Goal: Book appointment/travel/reservation

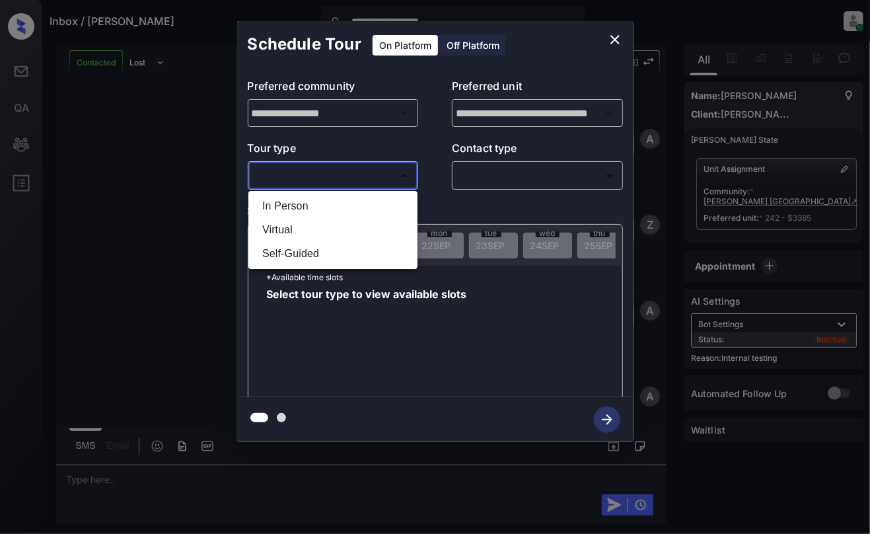
click at [334, 206] on li "In Person" at bounding box center [333, 206] width 162 height 24
click at [564, 168] on div at bounding box center [435, 267] width 870 height 534
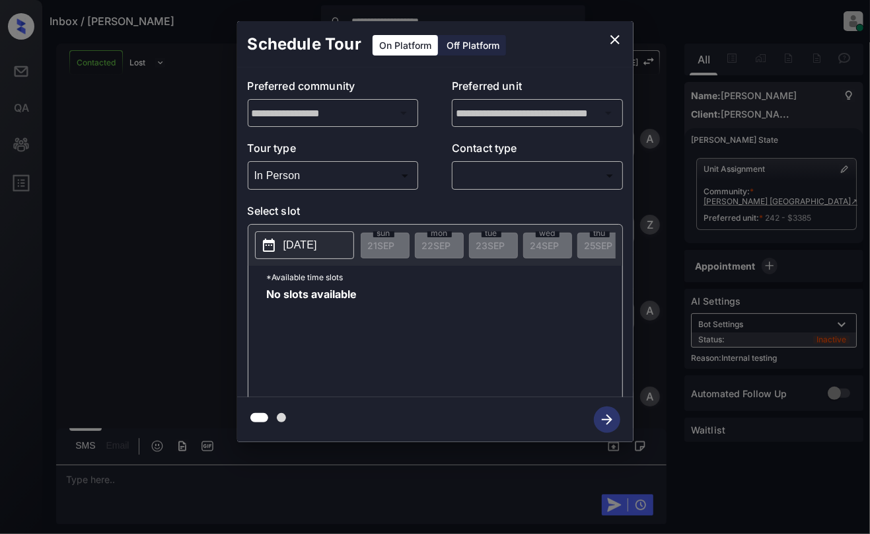
type input "********"
click at [555, 177] on div at bounding box center [435, 267] width 870 height 534
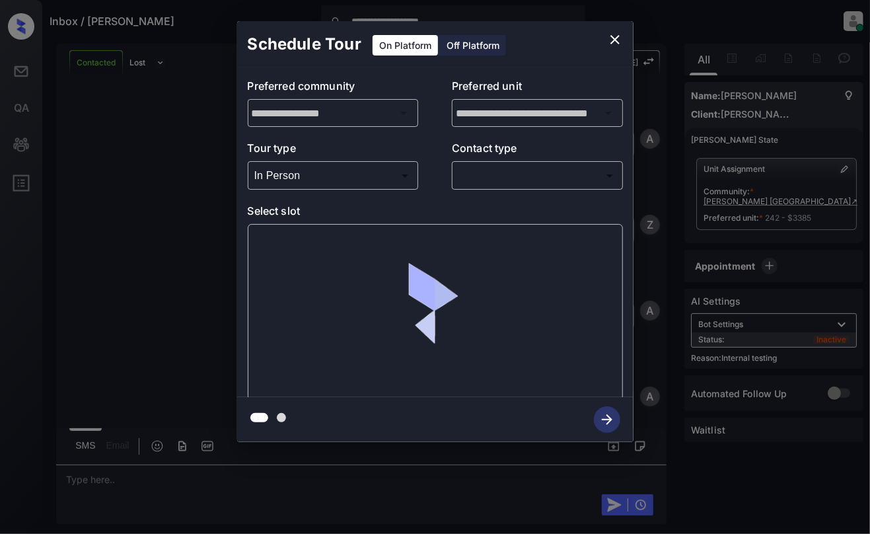
scroll to position [3787, 0]
click at [603, 178] on body "**********" at bounding box center [435, 267] width 870 height 534
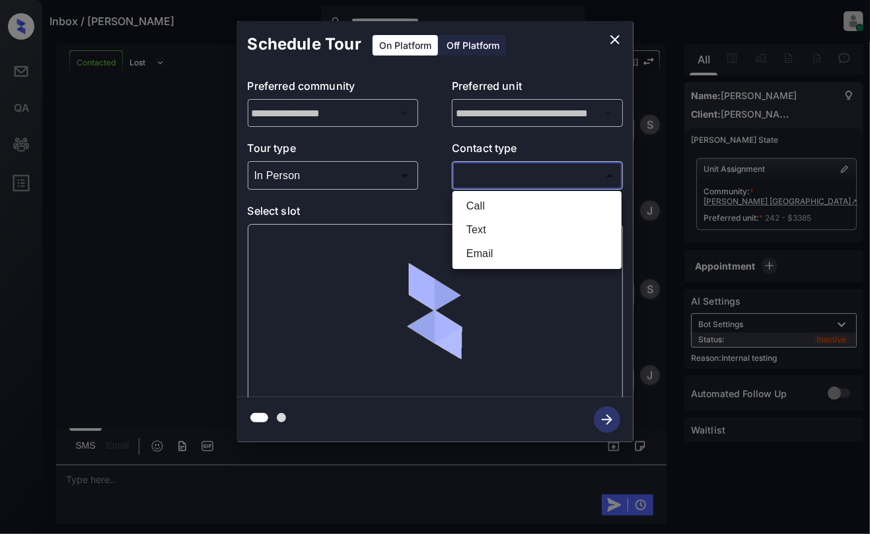
click at [486, 218] on li "Text" at bounding box center [537, 230] width 162 height 24
click at [481, 201] on li "Call" at bounding box center [537, 206] width 162 height 24
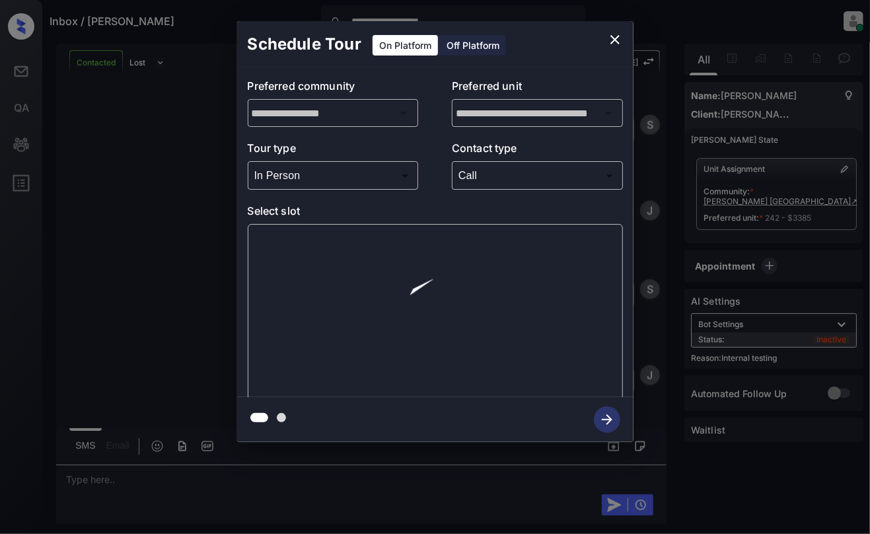
type input "****"
click at [530, 177] on div at bounding box center [435, 267] width 870 height 534
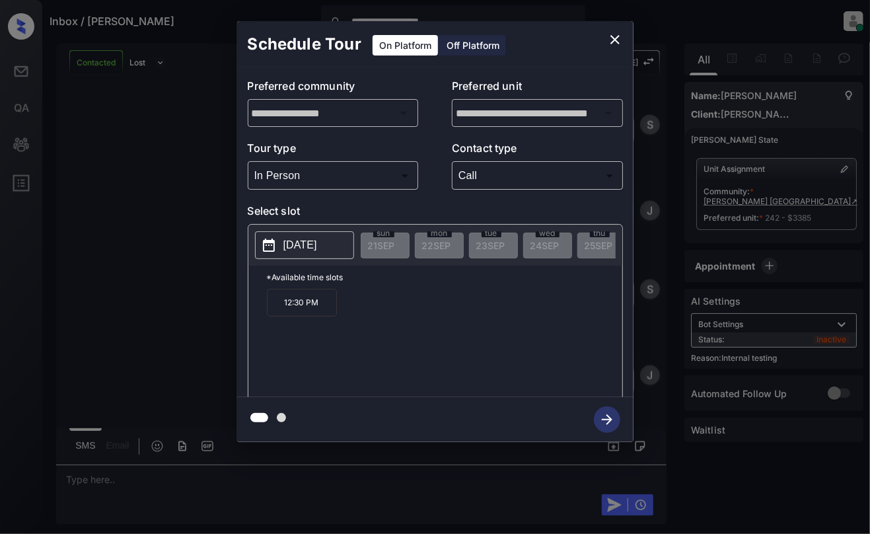
click at [299, 310] on p "12:30 PM" at bounding box center [302, 303] width 70 height 28
click at [610, 415] on icon "button" at bounding box center [607, 419] width 26 height 26
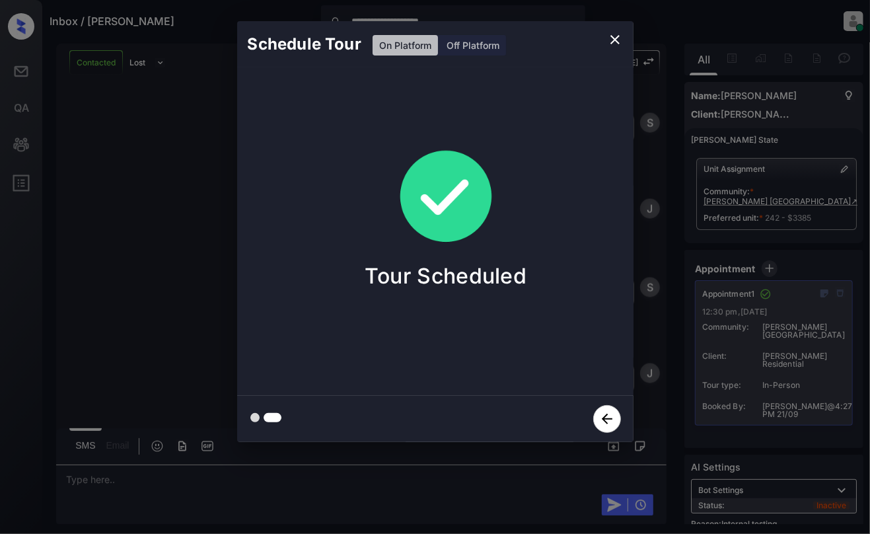
click at [614, 40] on icon "close" at bounding box center [614, 39] width 9 height 9
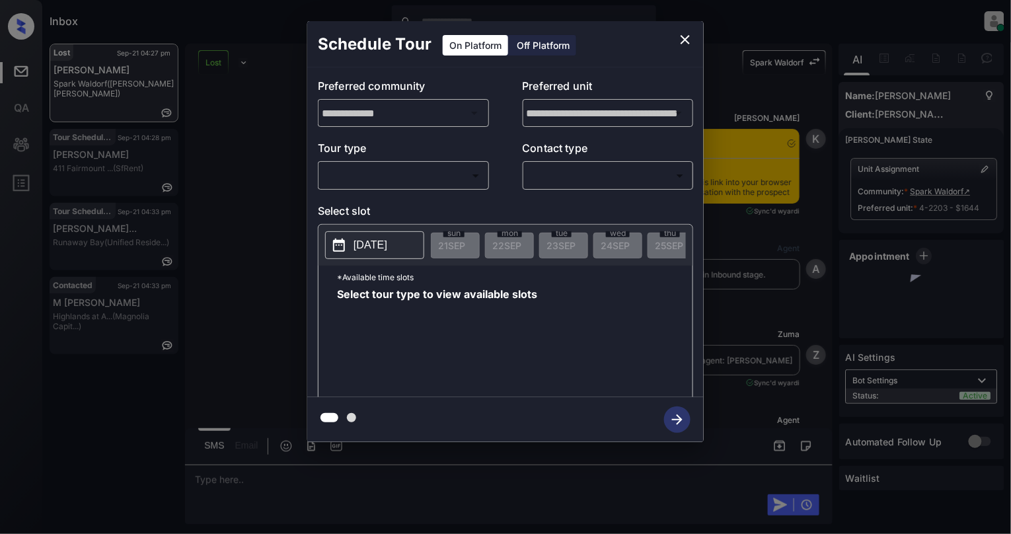
scroll to position [5828, 0]
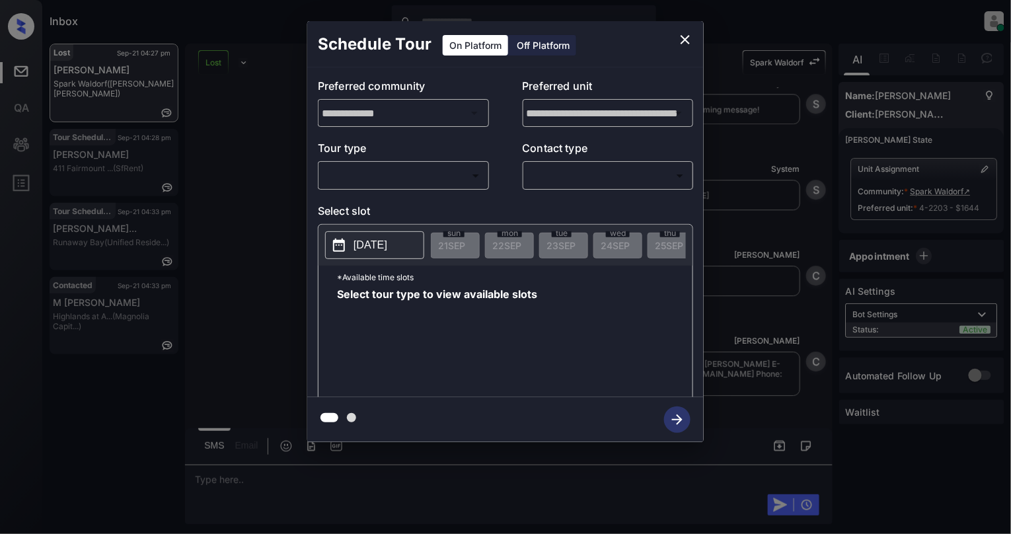
click at [392, 177] on body "Inbox Cynthia Montañez Online Set yourself offline Set yourself on break Profil…" at bounding box center [505, 267] width 1011 height 534
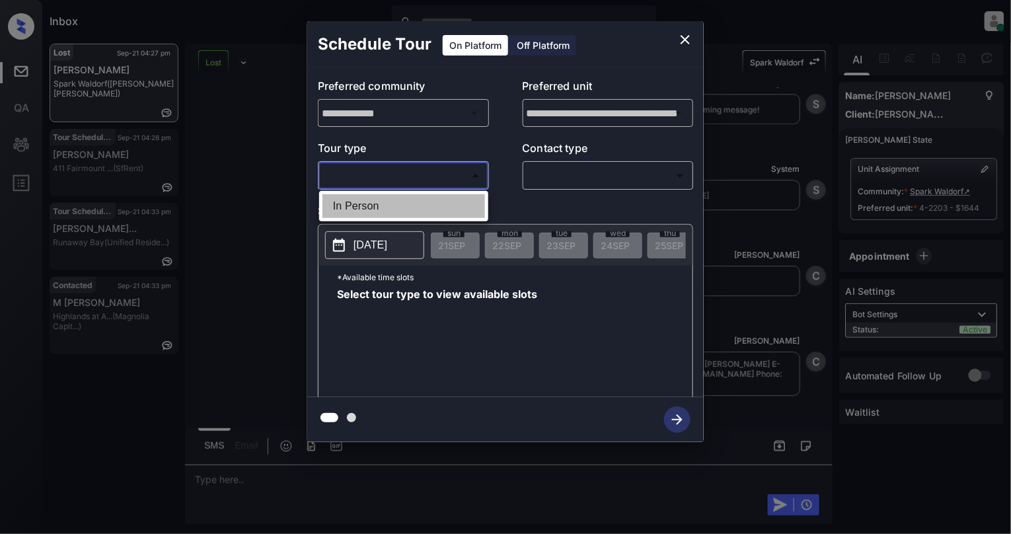
click at [392, 204] on li "In Person" at bounding box center [403, 206] width 162 height 24
type input "********"
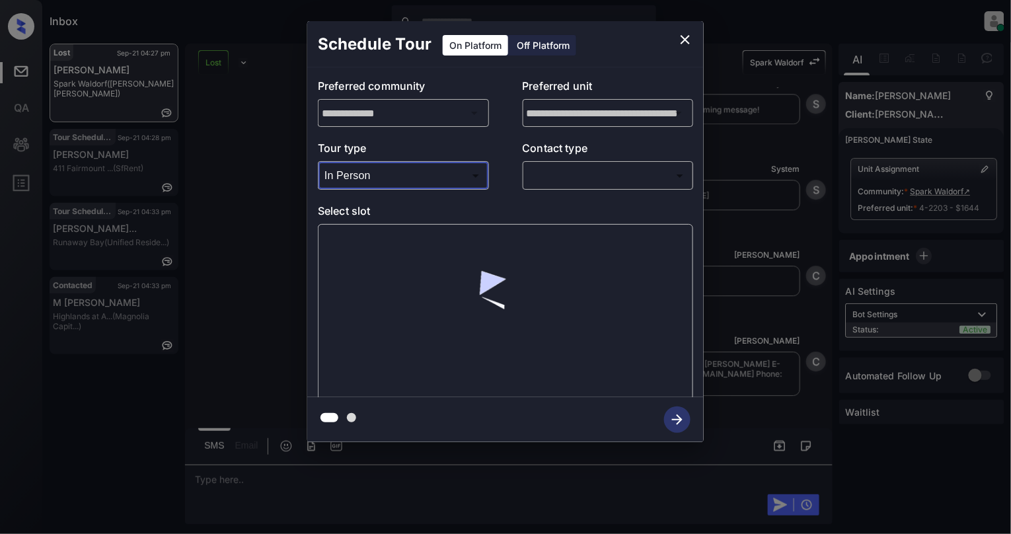
click at [635, 174] on body "Inbox Cynthia Montañez Online Set yourself offline Set yourself on break Profil…" at bounding box center [505, 267] width 1011 height 534
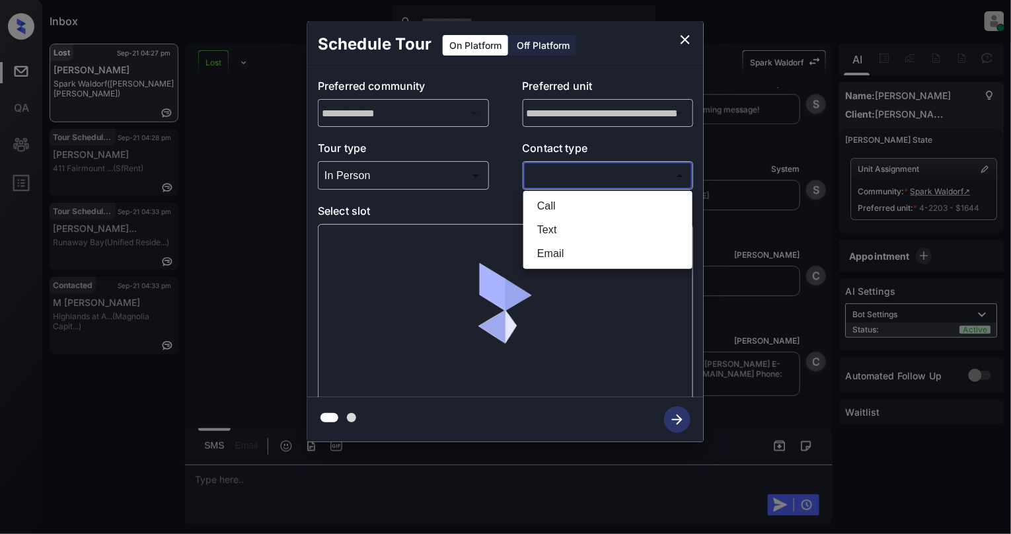
click at [555, 244] on li "Email" at bounding box center [607, 254] width 162 height 24
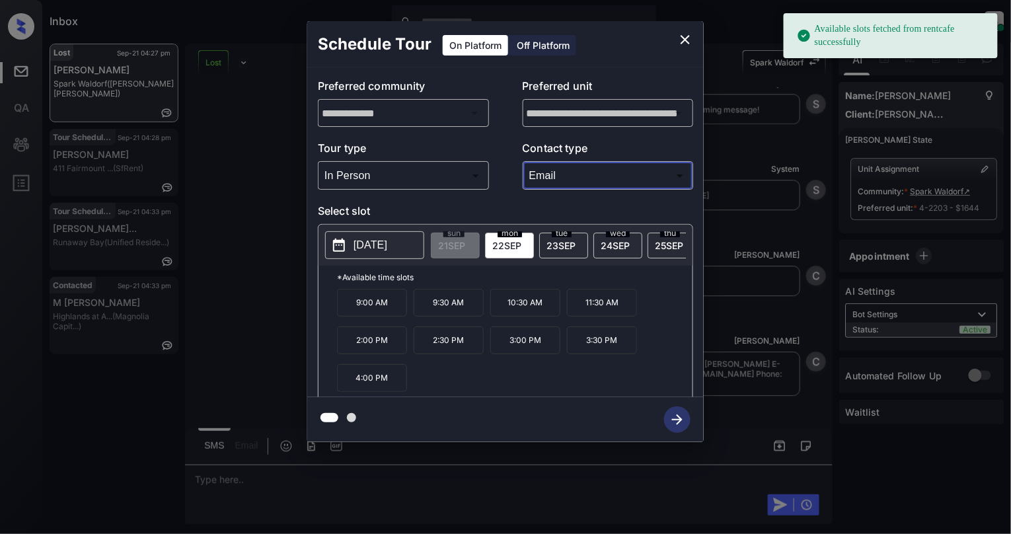
type input "*****"
click at [349, 238] on button "2025-09-22" at bounding box center [374, 245] width 99 height 28
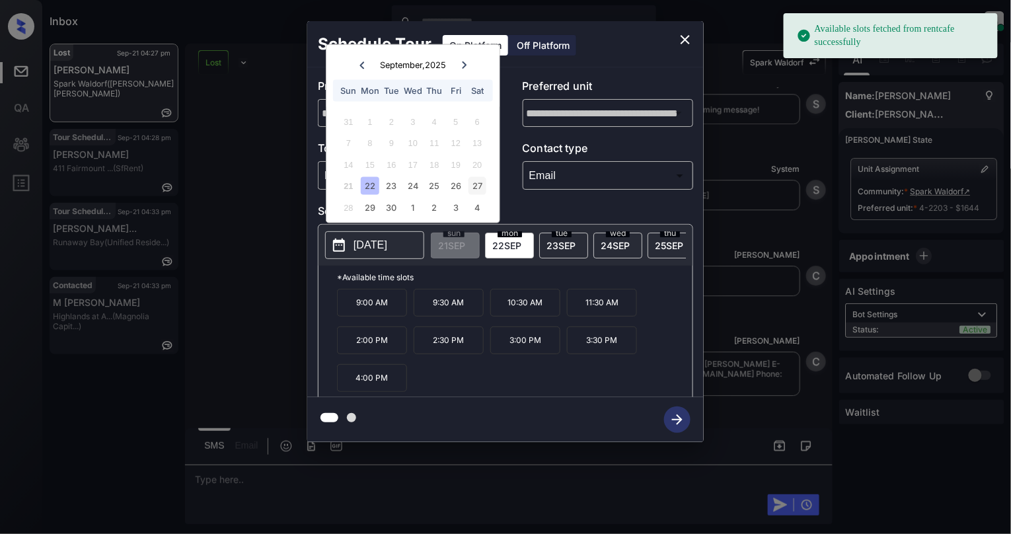
click at [474, 190] on div "27" at bounding box center [477, 186] width 18 height 18
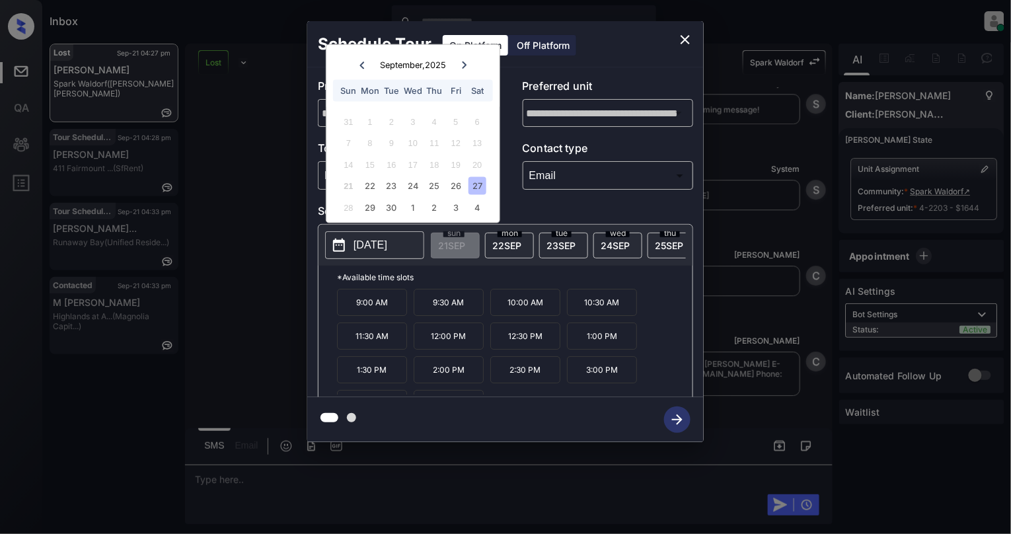
click at [530, 310] on p "10:00 AM" at bounding box center [525, 302] width 70 height 27
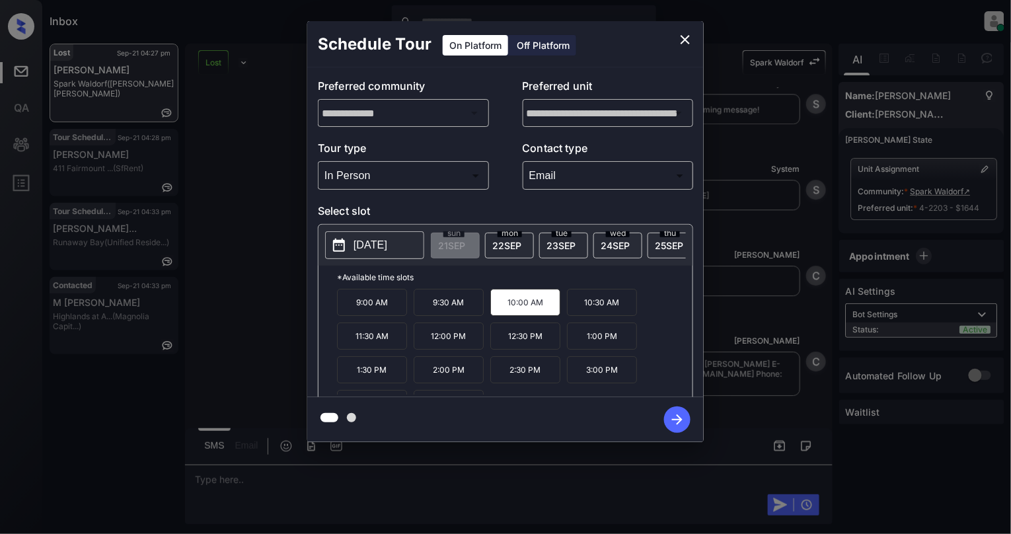
click at [682, 424] on icon "button" at bounding box center [677, 419] width 26 height 26
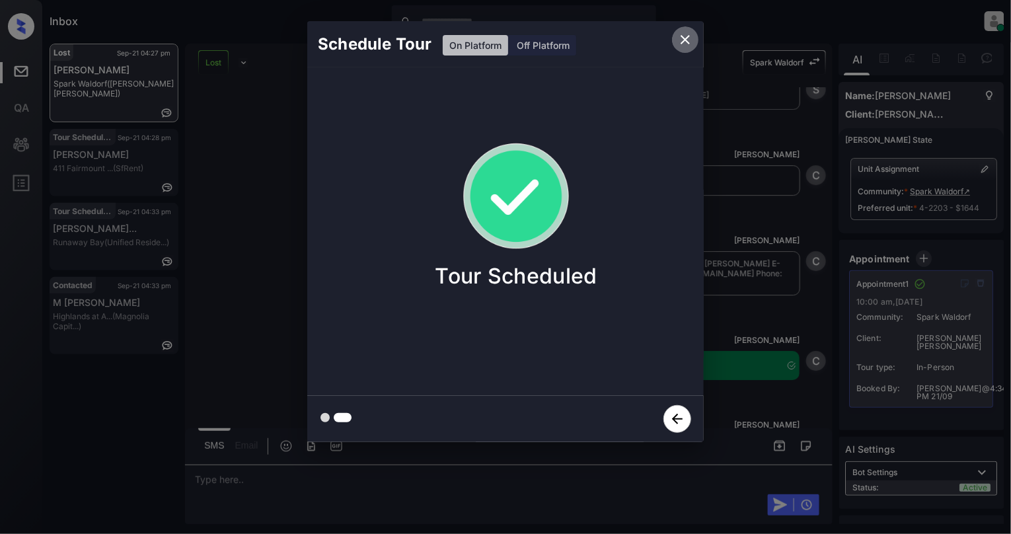
click at [683, 38] on icon "close" at bounding box center [684, 39] width 9 height 9
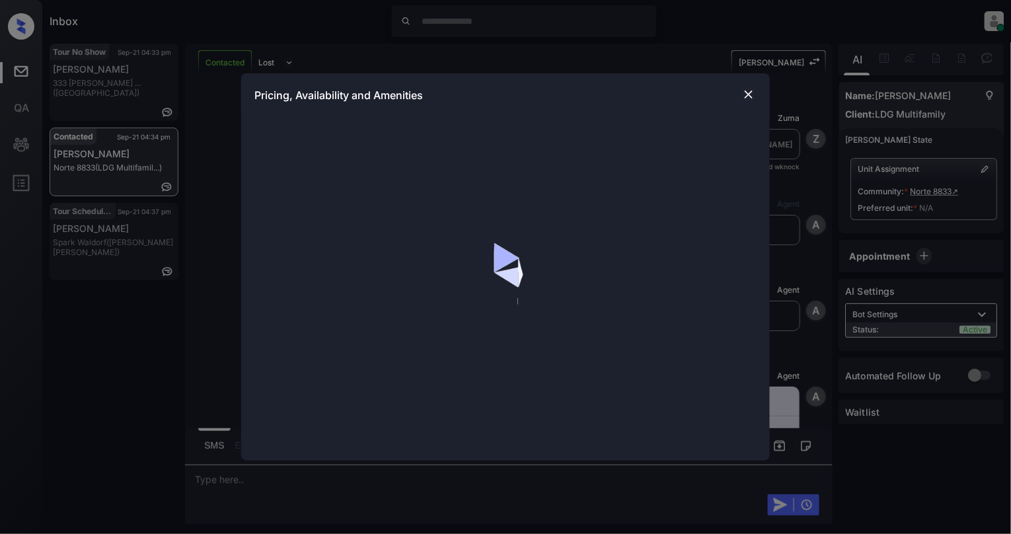
scroll to position [767, 0]
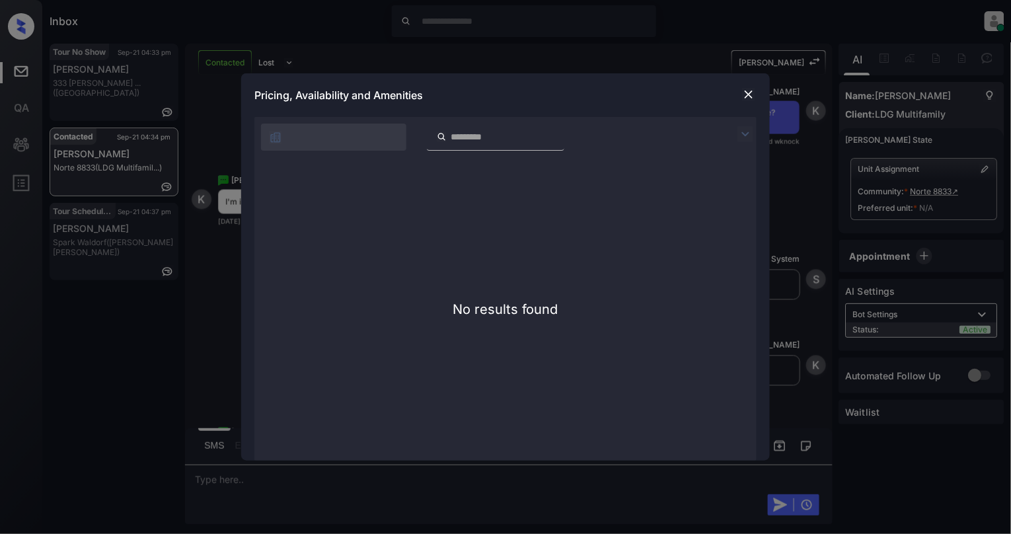
click at [743, 90] on img at bounding box center [748, 94] width 13 height 13
